Goal: Contribute content: Add original content to the website for others to see

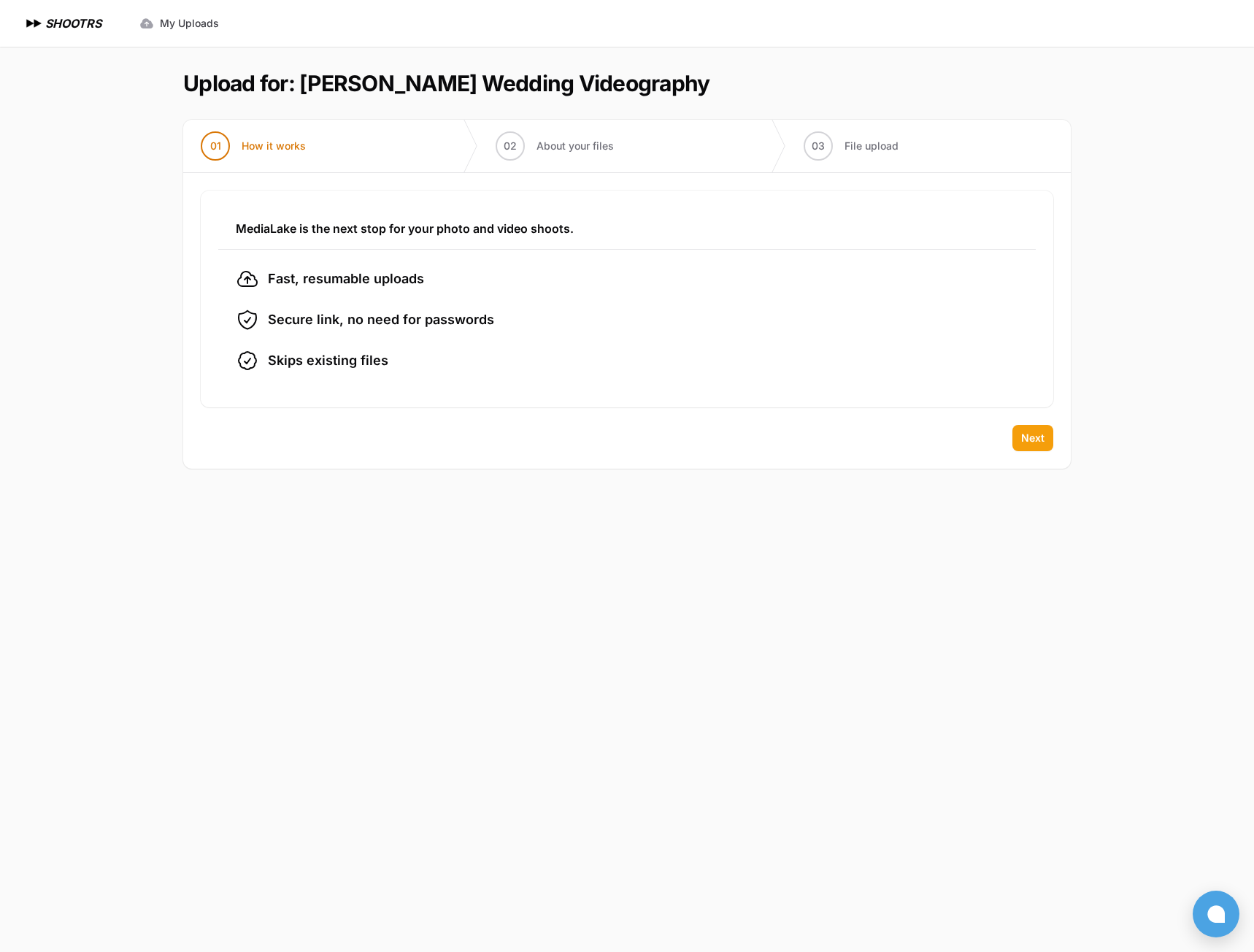
click at [1029, 434] on span "Next" at bounding box center [1033, 438] width 23 height 15
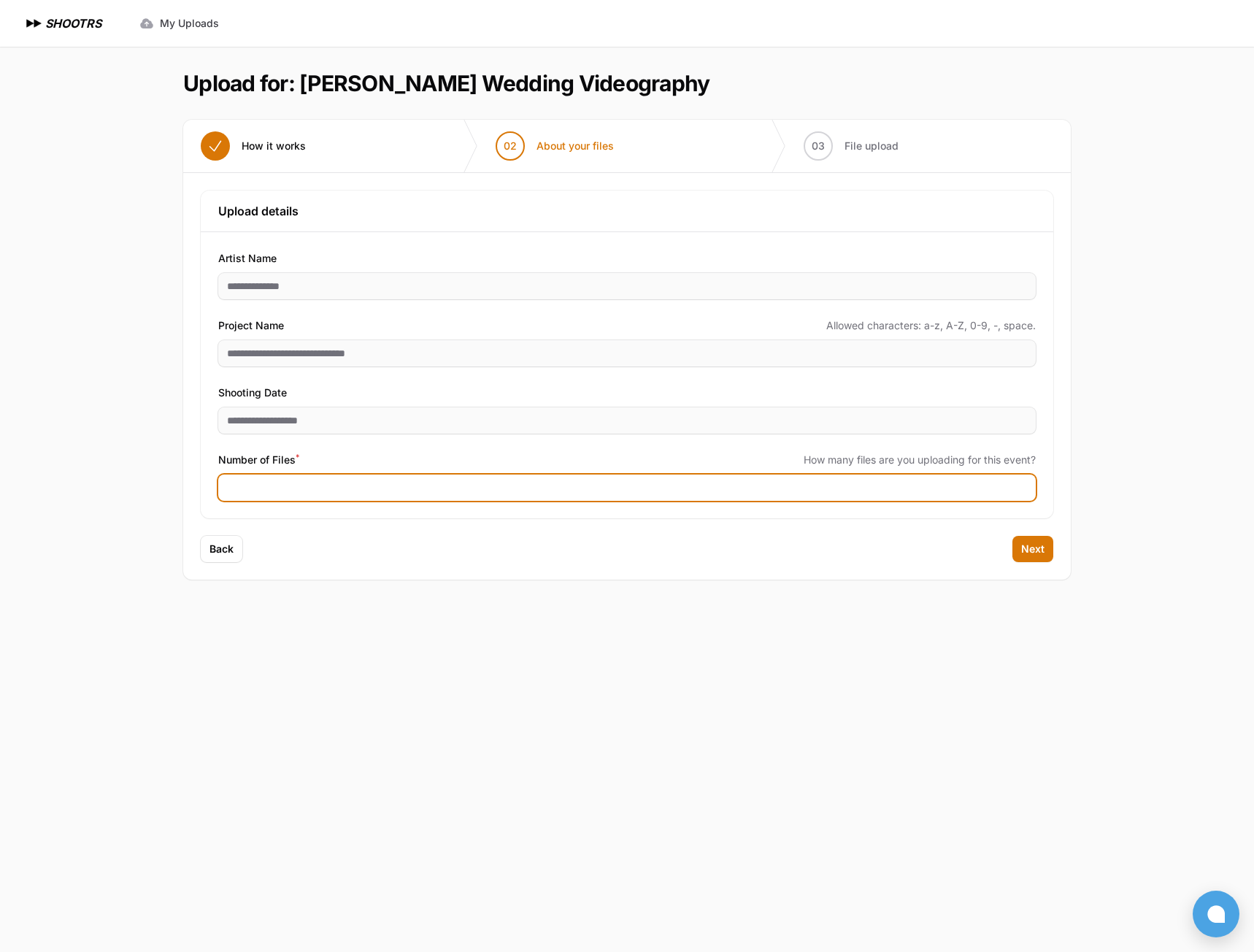
click at [271, 487] on input "Number of Files *" at bounding box center [627, 487] width 818 height 26
type input "***"
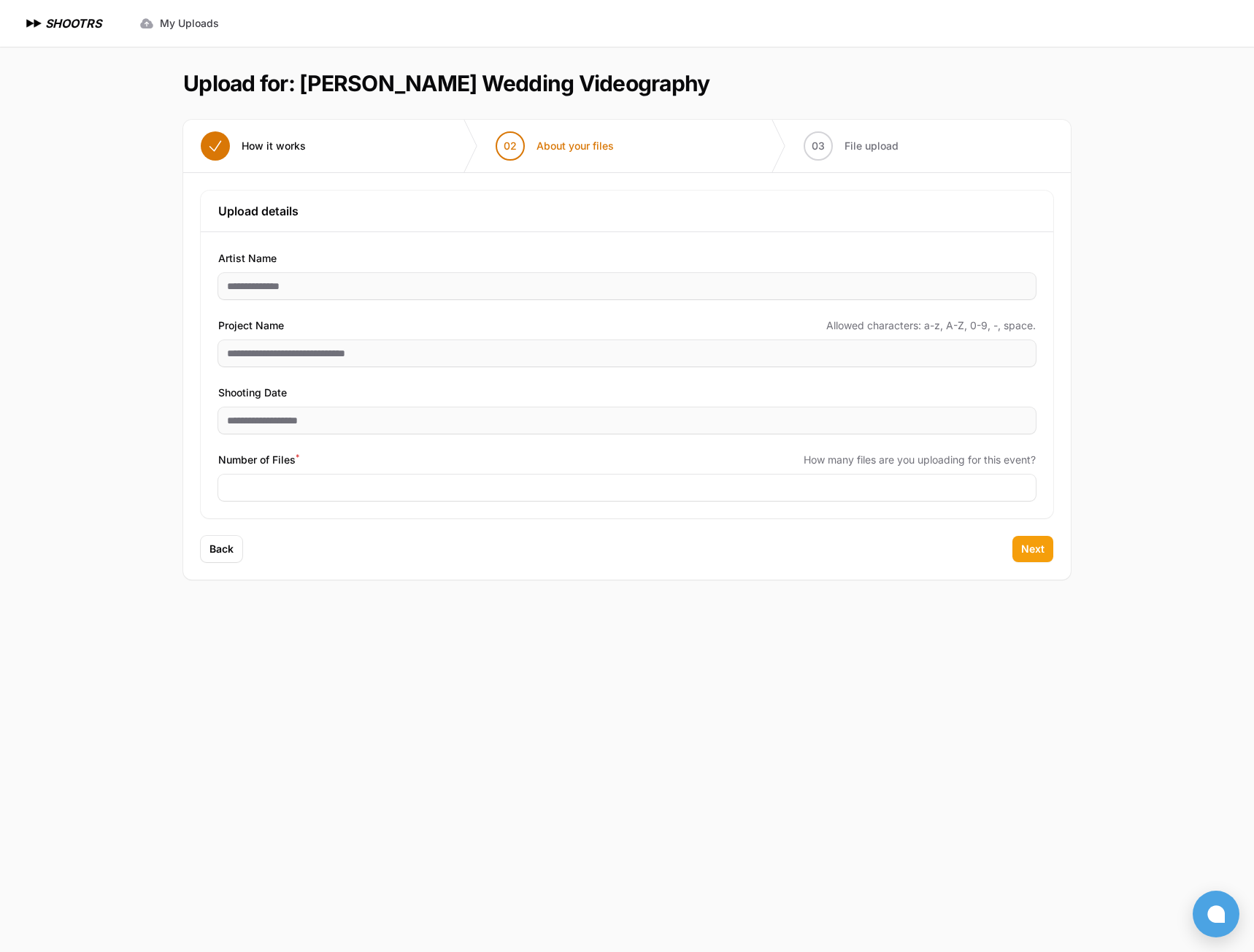
click at [1029, 550] on span "Next" at bounding box center [1033, 548] width 23 height 15
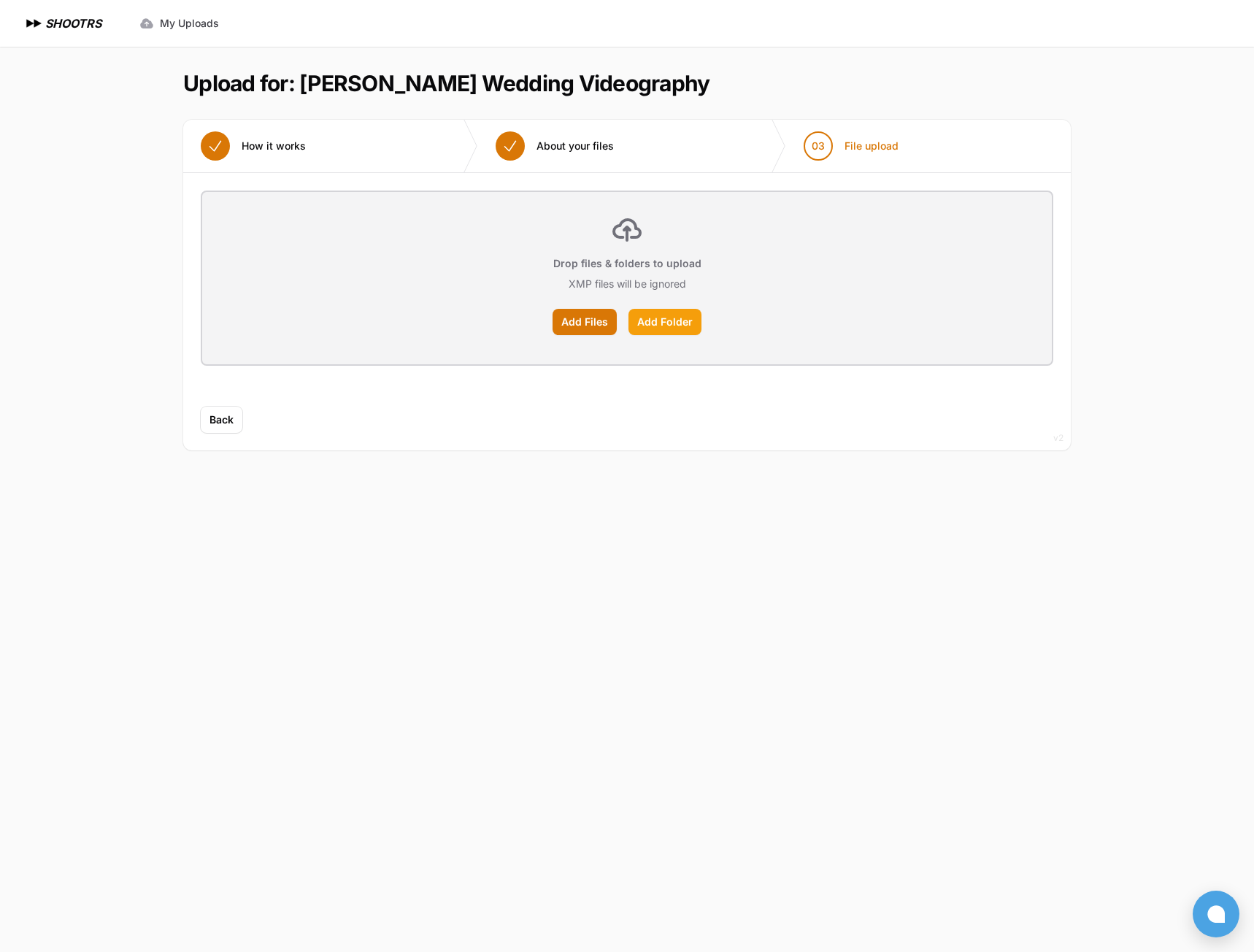
click at [653, 327] on label "Add Folder" at bounding box center [665, 322] width 73 height 26
click at [0, 0] on input "Add Folder" at bounding box center [0, 0] width 0 height 0
